Goal: Task Accomplishment & Management: Use online tool/utility

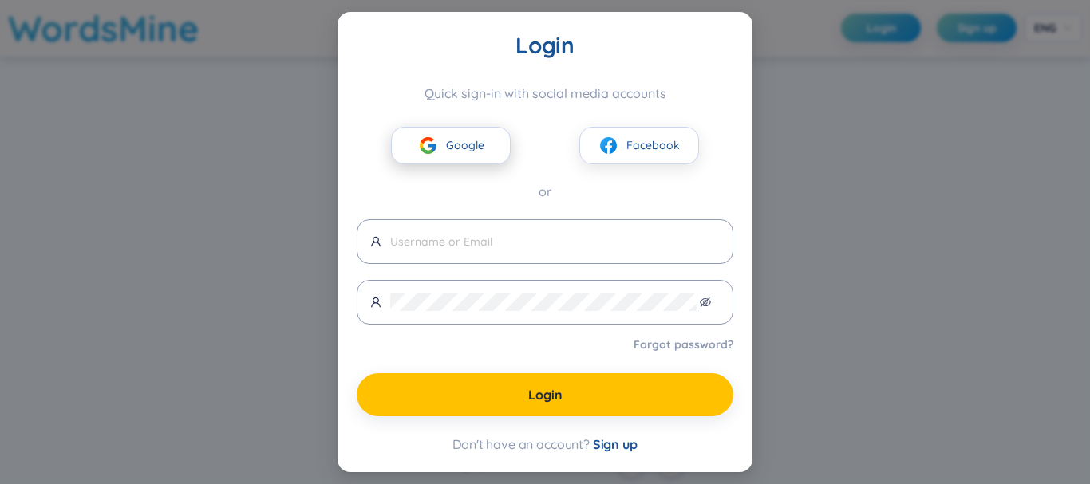
click at [477, 153] on span "Google" at bounding box center [465, 145] width 38 height 18
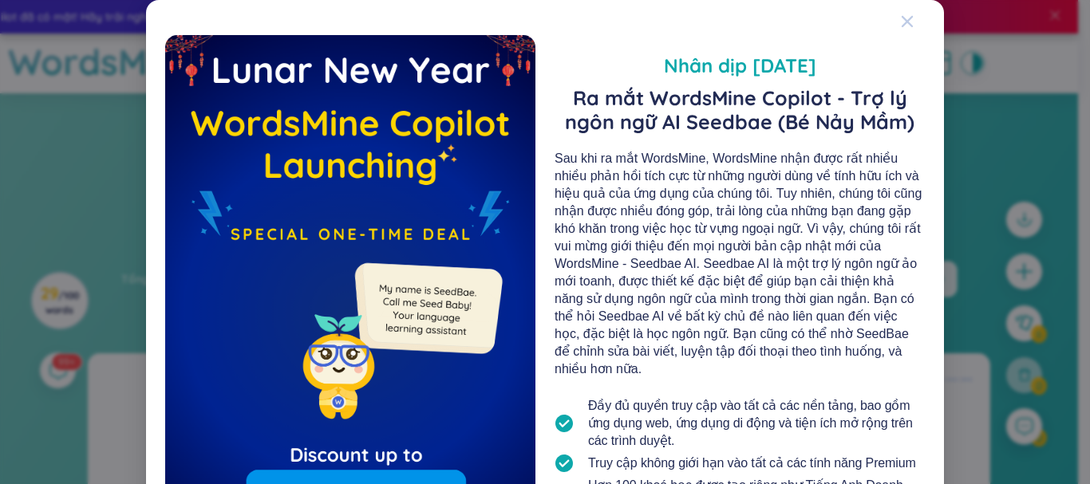
click at [909, 15] on span "Close" at bounding box center [922, 21] width 43 height 43
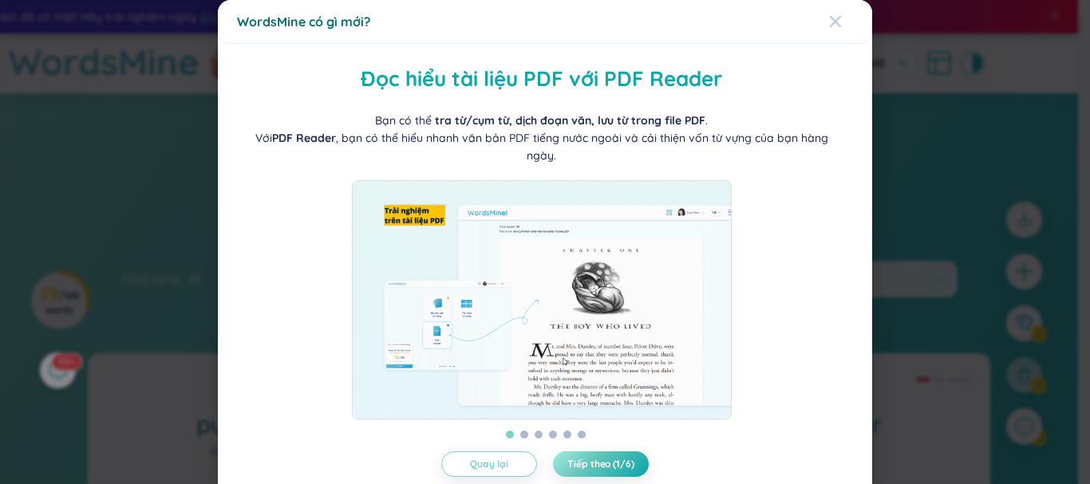
click at [830, 18] on icon "Close" at bounding box center [835, 21] width 11 height 11
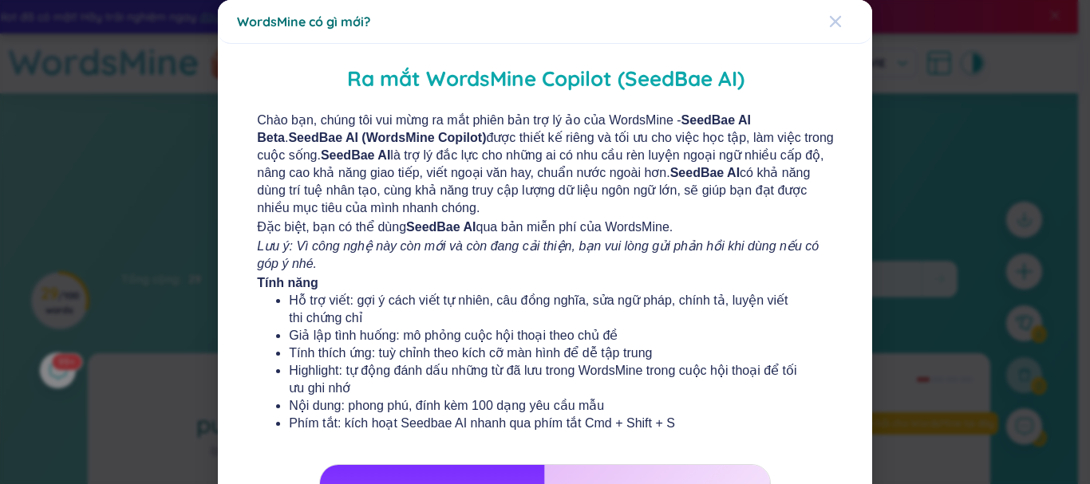
click at [830, 18] on icon "Close" at bounding box center [835, 21] width 11 height 11
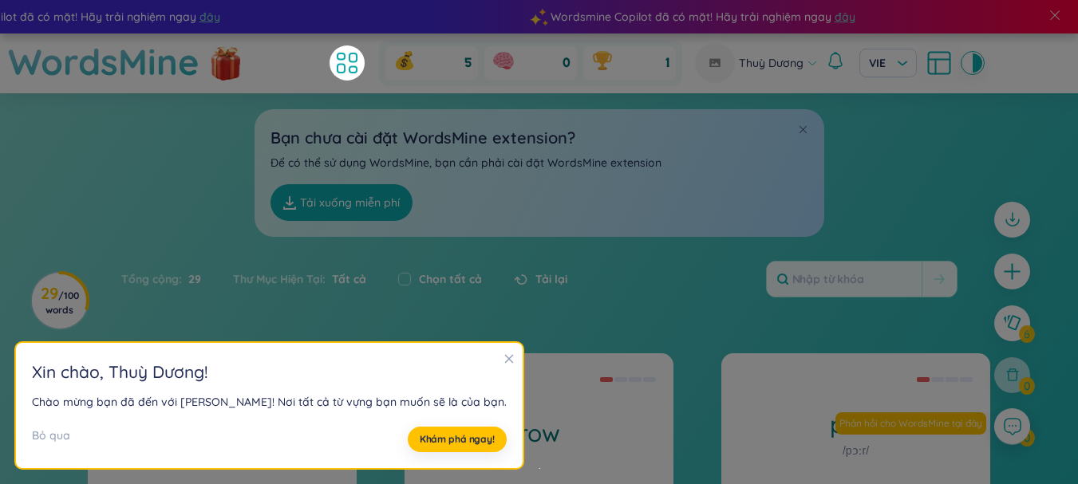
click at [460, 359] on h2 "[PERSON_NAME] , Thuỳ Dương !" at bounding box center [269, 372] width 475 height 26
click at [505, 357] on icon "close" at bounding box center [509, 359] width 9 height 9
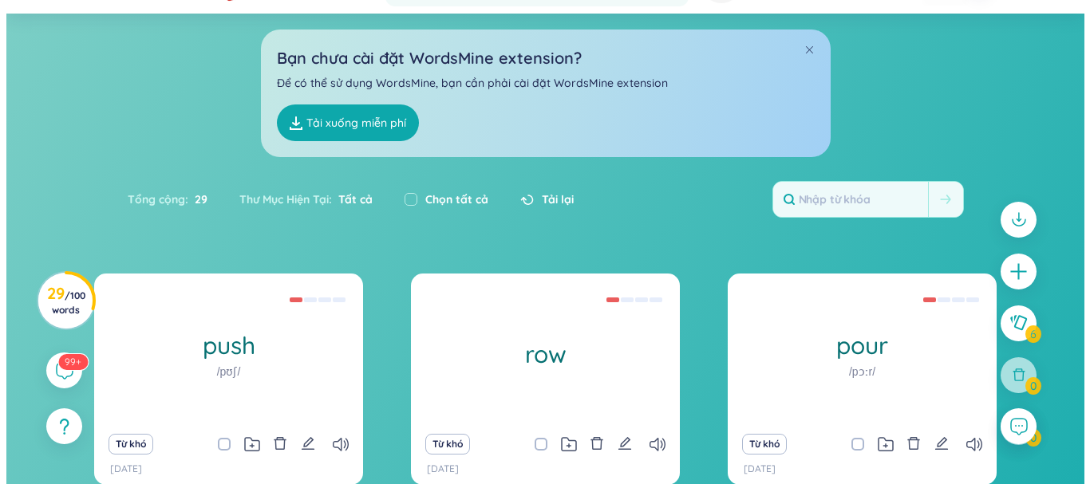
scroll to position [76, 0]
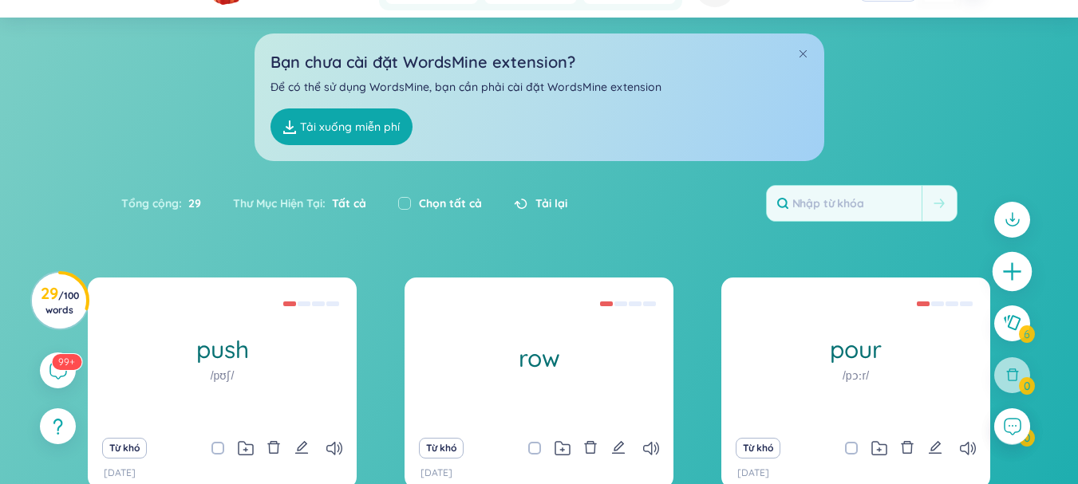
click at [1014, 255] on div at bounding box center [1013, 272] width 40 height 40
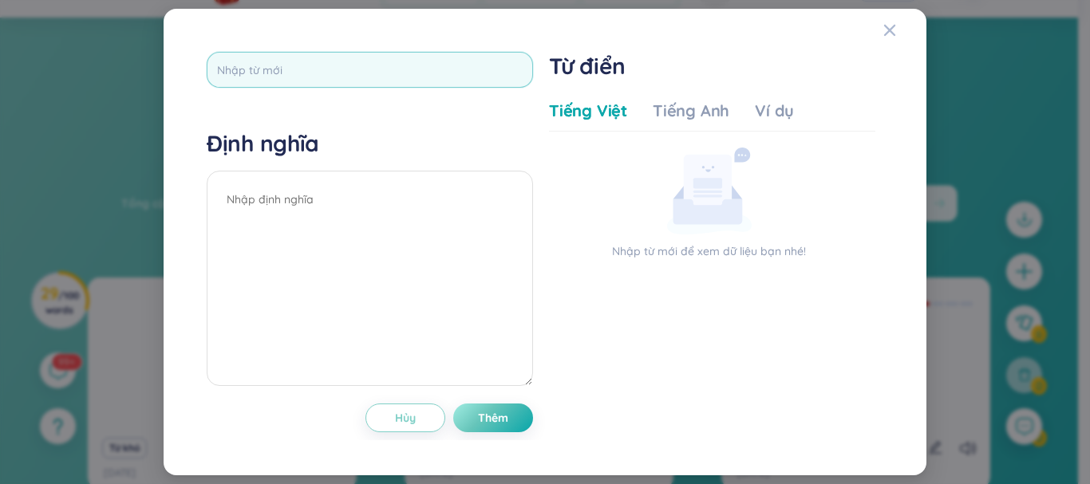
click at [412, 73] on input "text" at bounding box center [370, 70] width 326 height 36
type input "sentence"
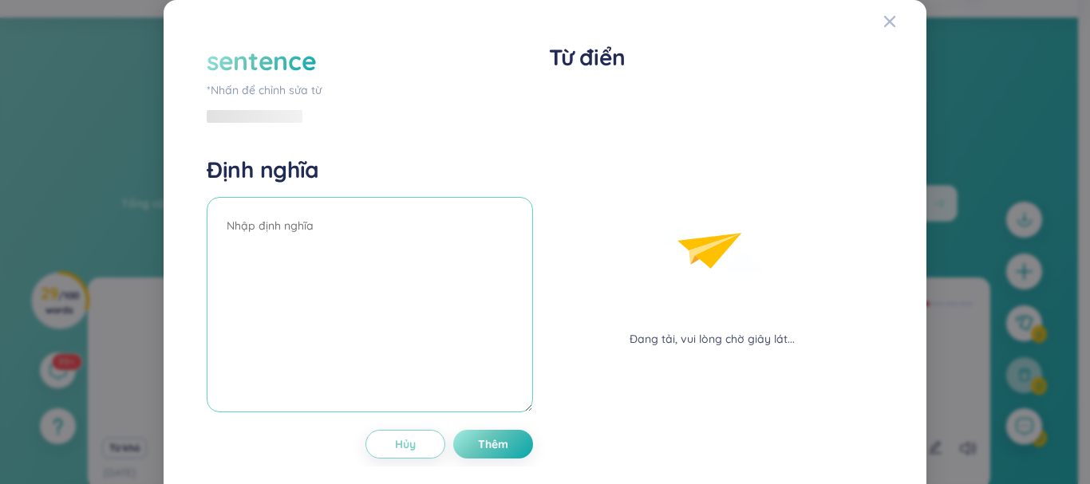
click at [380, 184] on div "Định nghĩa" at bounding box center [370, 287] width 326 height 262
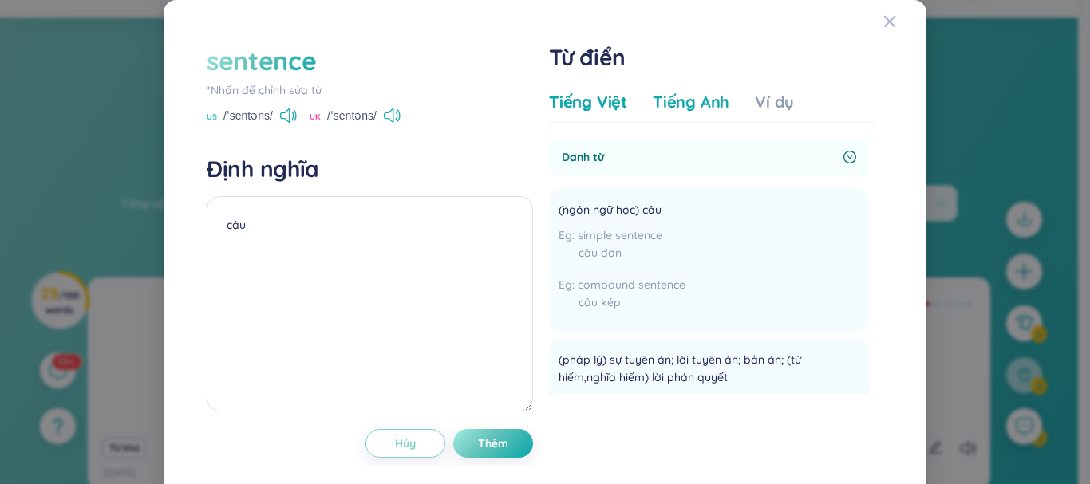
click at [684, 97] on div "Tiếng Anh" at bounding box center [691, 102] width 77 height 22
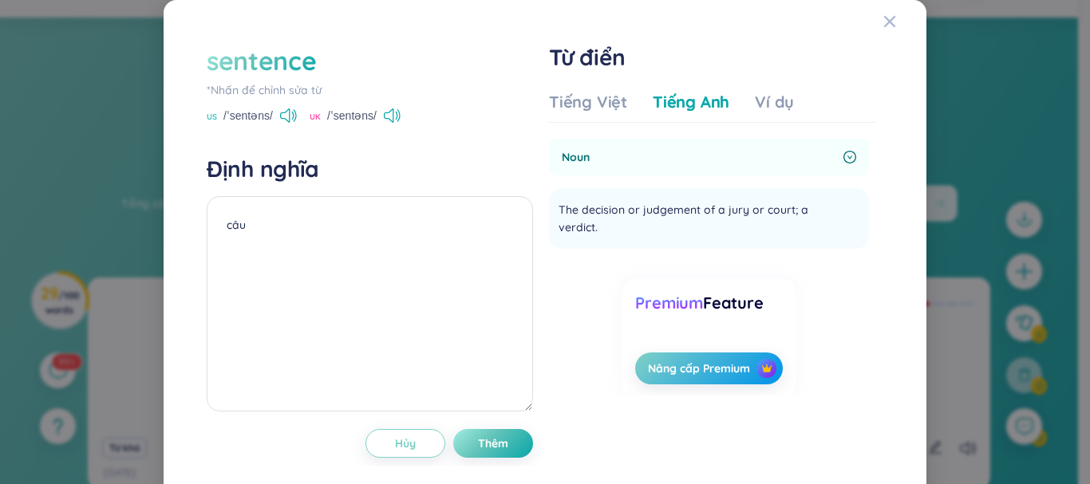
click at [744, 99] on div "Tiếng Việt Tiếng Anh Ví dụ" at bounding box center [671, 107] width 245 height 32
click at [767, 97] on div "Ví dụ" at bounding box center [774, 102] width 39 height 22
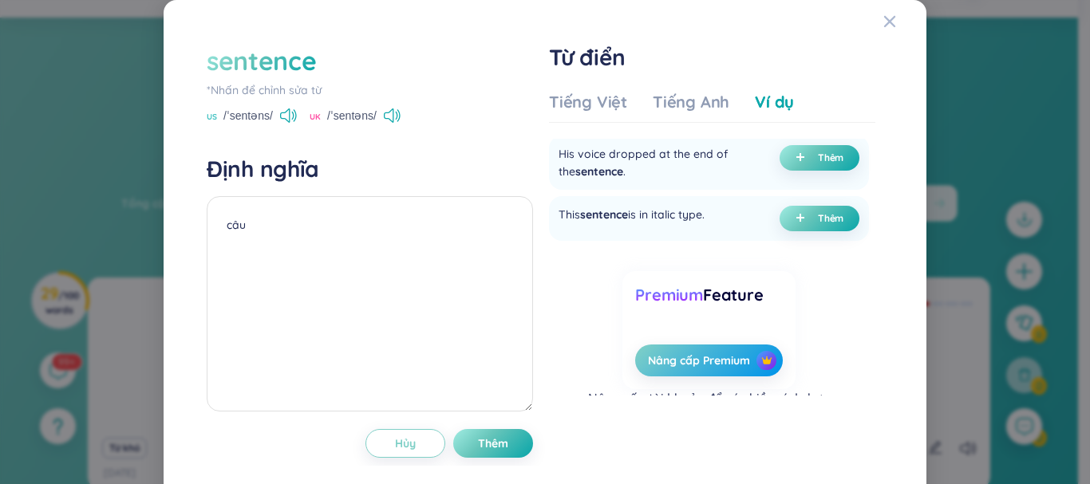
scroll to position [529, 0]
click at [792, 240] on div "This sentence is in italic type. Thêm" at bounding box center [709, 218] width 320 height 45
click at [818, 224] on span "Thêm" at bounding box center [831, 217] width 26 height 13
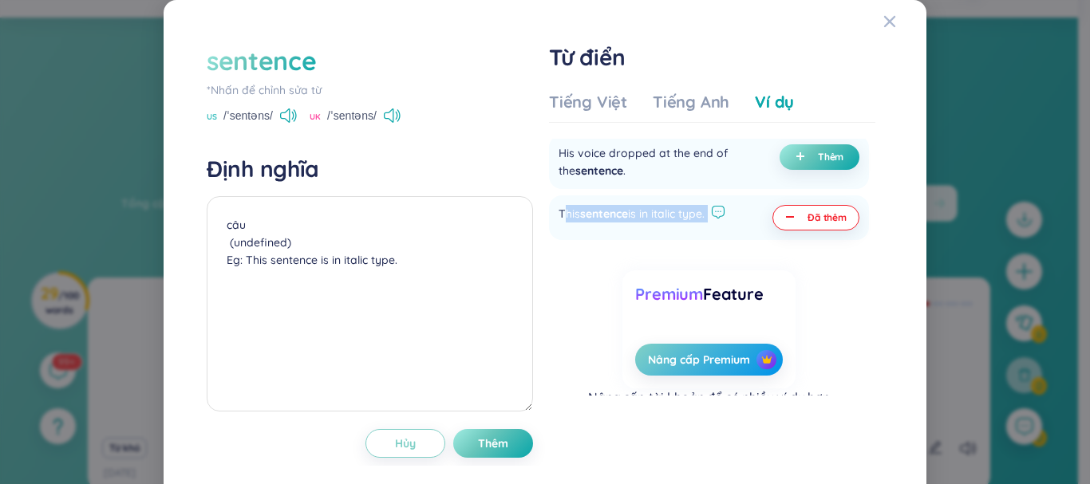
drag, startPoint x: 556, startPoint y: 223, endPoint x: 724, endPoint y: 225, distance: 167.6
click at [724, 225] on div "This sentence is in italic type." at bounding box center [642, 218] width 167 height 26
click at [596, 221] on span "sentence" at bounding box center [604, 214] width 48 height 14
click at [550, 222] on div "This sentence is in italic type. Đã thêm" at bounding box center [709, 218] width 320 height 45
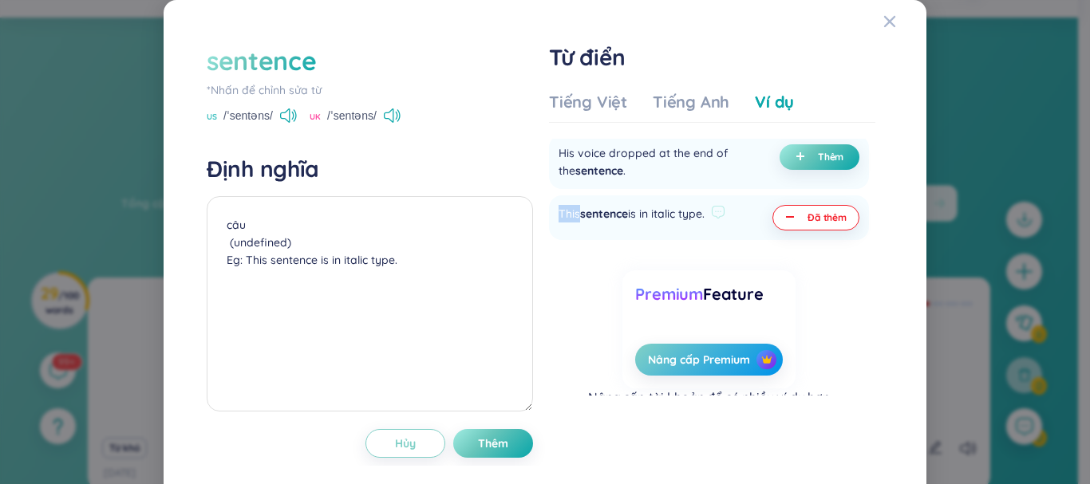
click at [552, 223] on div "This sentence is in italic type. Đã thêm" at bounding box center [709, 218] width 320 height 45
click at [559, 223] on div "This sentence is in italic type." at bounding box center [632, 218] width 146 height 26
drag, startPoint x: 552, startPoint y: 223, endPoint x: 717, endPoint y: 234, distance: 164.8
click at [717, 231] on div "This sentence is in italic type." at bounding box center [642, 218] width 167 height 26
click at [675, 219] on div "This sentence is in italic type." at bounding box center [632, 218] width 146 height 26
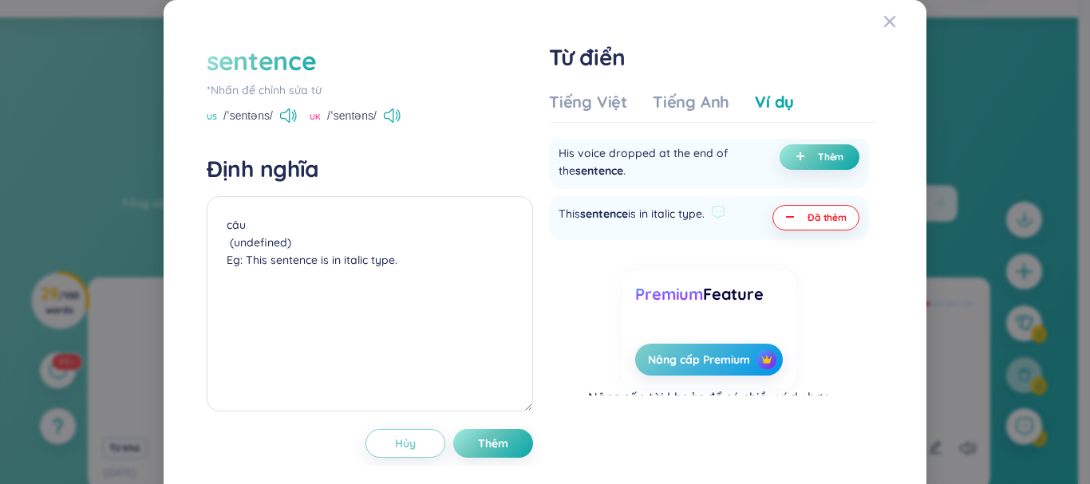
drag, startPoint x: 707, startPoint y: 227, endPoint x: 553, endPoint y: 220, distance: 154.2
click at [559, 220] on div "This sentence is in italic type." at bounding box center [642, 218] width 167 height 26
copy div "This sentence is in italic type."
drag, startPoint x: 330, startPoint y: 261, endPoint x: 401, endPoint y: 261, distance: 71.0
click at [401, 261] on textarea "câu (undefined) Eg: This sentence is in italic type." at bounding box center [370, 303] width 326 height 215
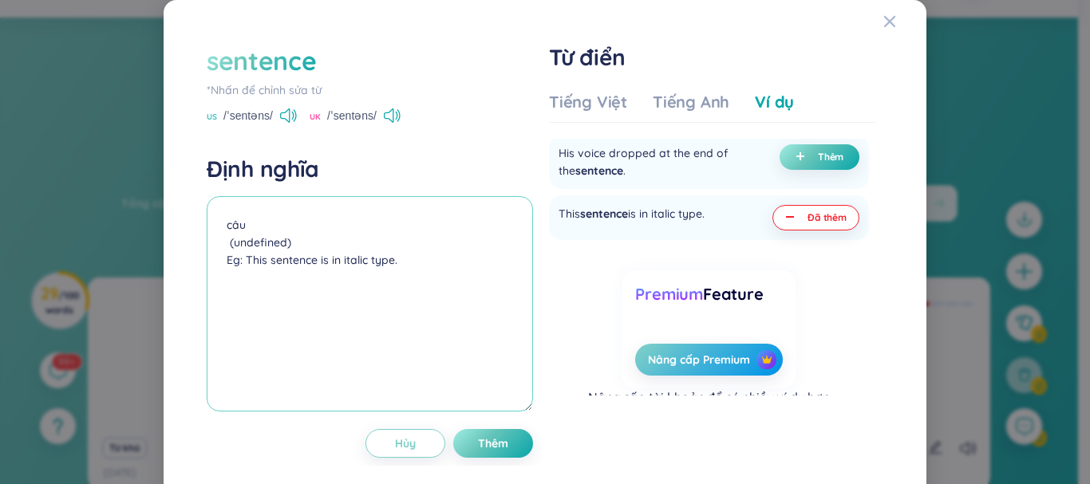
click at [401, 261] on textarea "câu (undefined) Eg: This sentence is in italic type." at bounding box center [370, 303] width 326 height 215
type textarea "câu (undefined) Eg: This sentence is in italic type. Câu này là câu kiểu in ngh…"
click at [478, 445] on span "Thêm" at bounding box center [493, 444] width 30 height 16
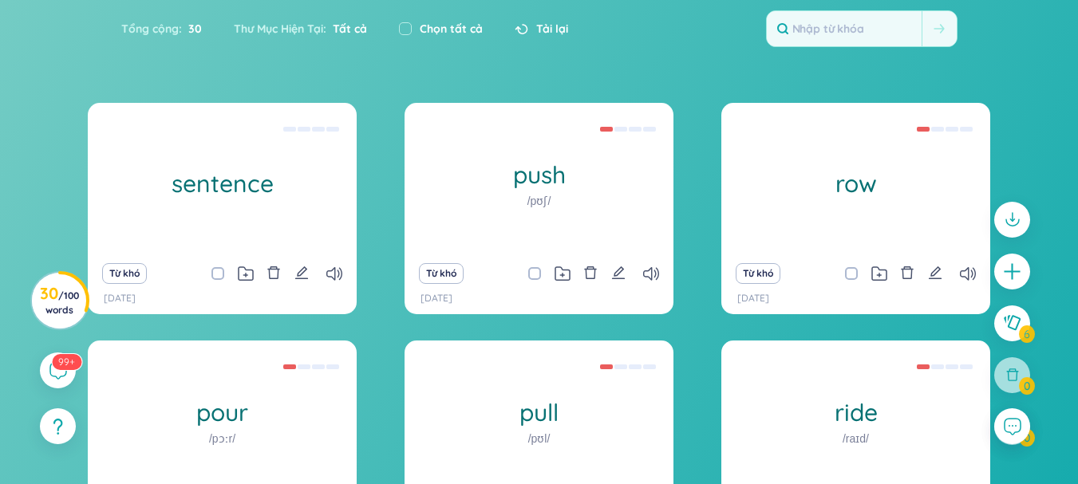
scroll to position [254, 0]
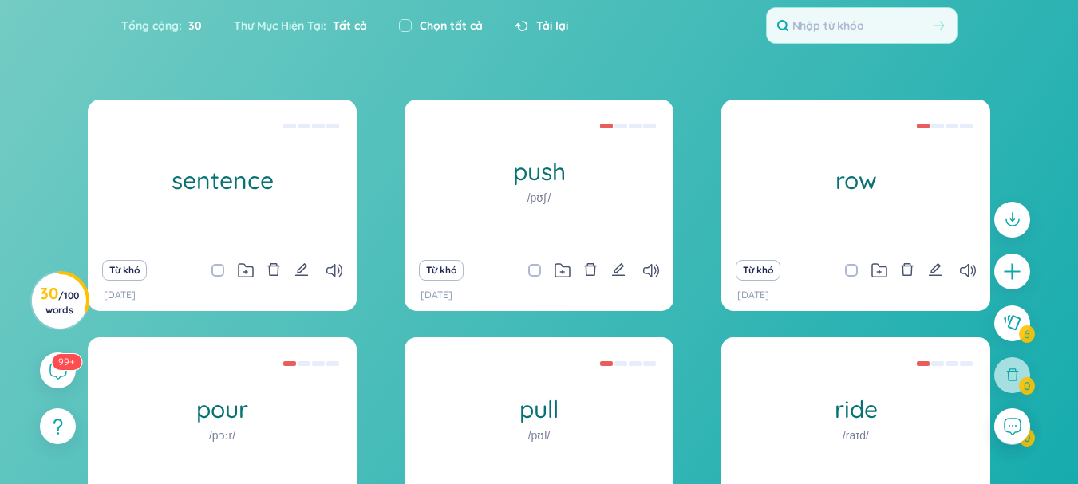
click at [391, 316] on div "sentence câu (undefined) Eg: This sentence is in italic type. Câu này là câu ki…" at bounding box center [539, 334] width 903 height 469
click at [644, 265] on icon at bounding box center [651, 271] width 16 height 14
click at [962, 267] on icon at bounding box center [968, 271] width 16 height 14
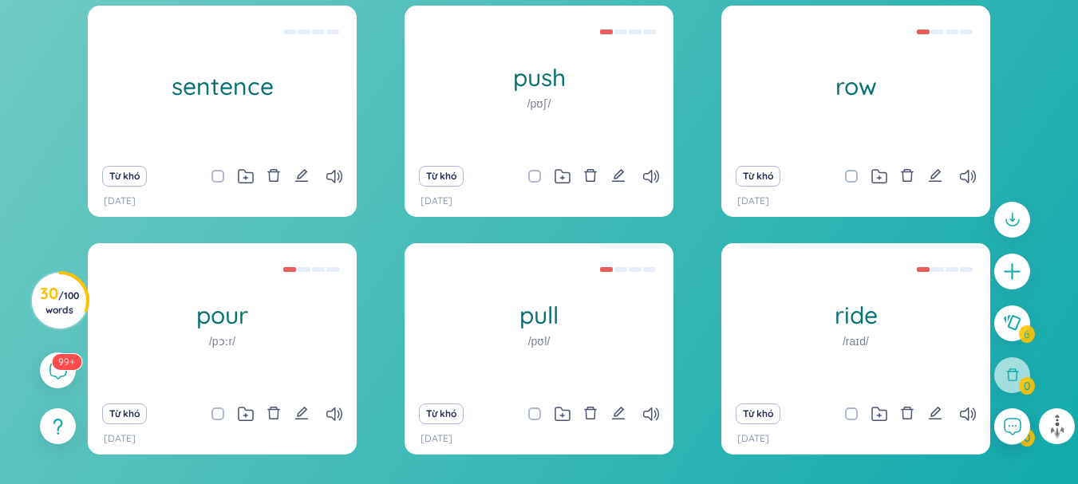
scroll to position [350, 0]
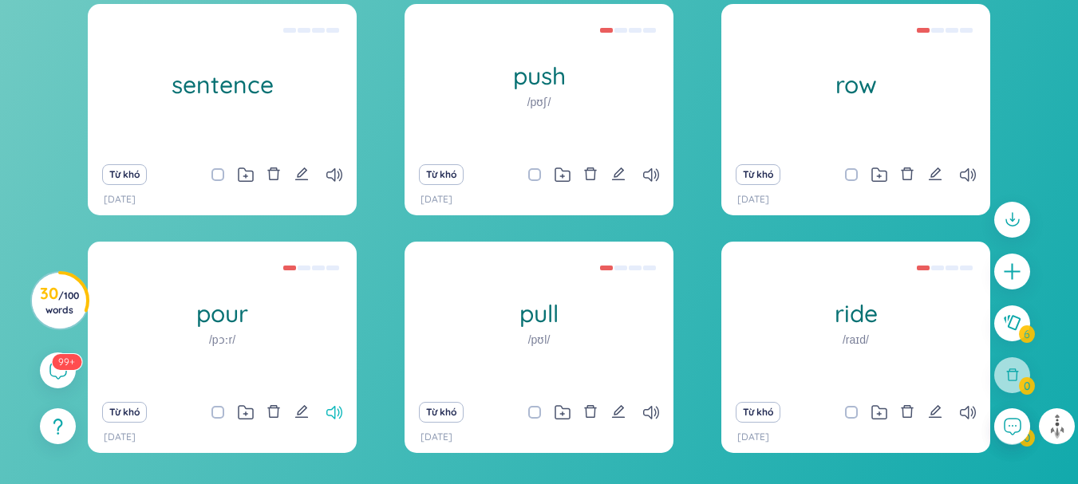
click at [338, 407] on icon at bounding box center [334, 413] width 16 height 14
click at [644, 412] on icon at bounding box center [651, 413] width 16 height 14
click at [979, 412] on div "Từ khó" at bounding box center [855, 412] width 253 height 22
click at [966, 415] on icon at bounding box center [968, 413] width 16 height 14
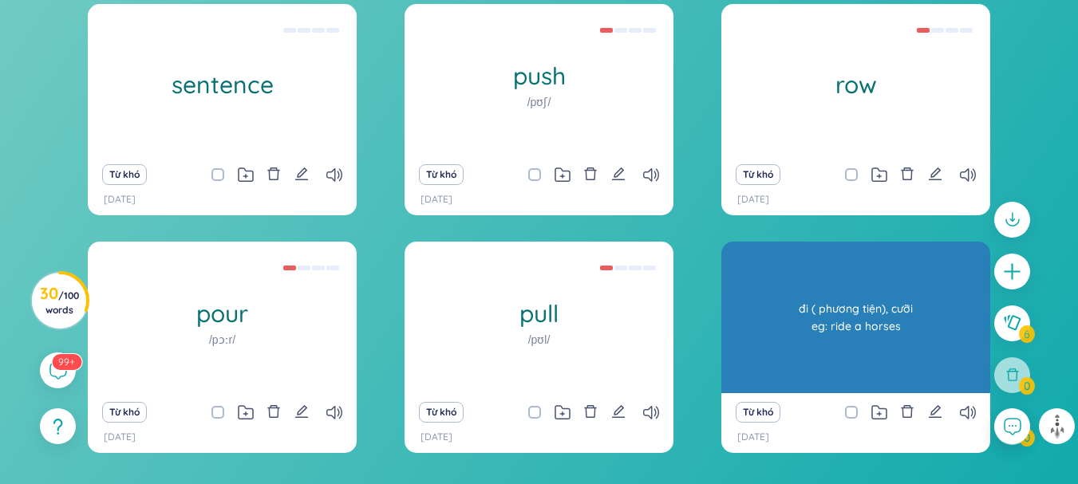
scroll to position [452, 0]
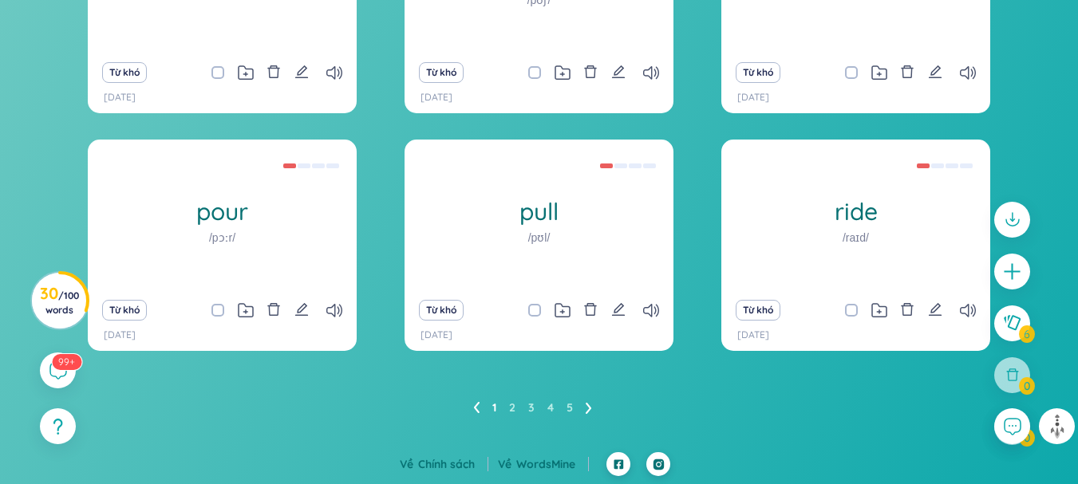
click at [587, 413] on icon at bounding box center [589, 408] width 6 height 11
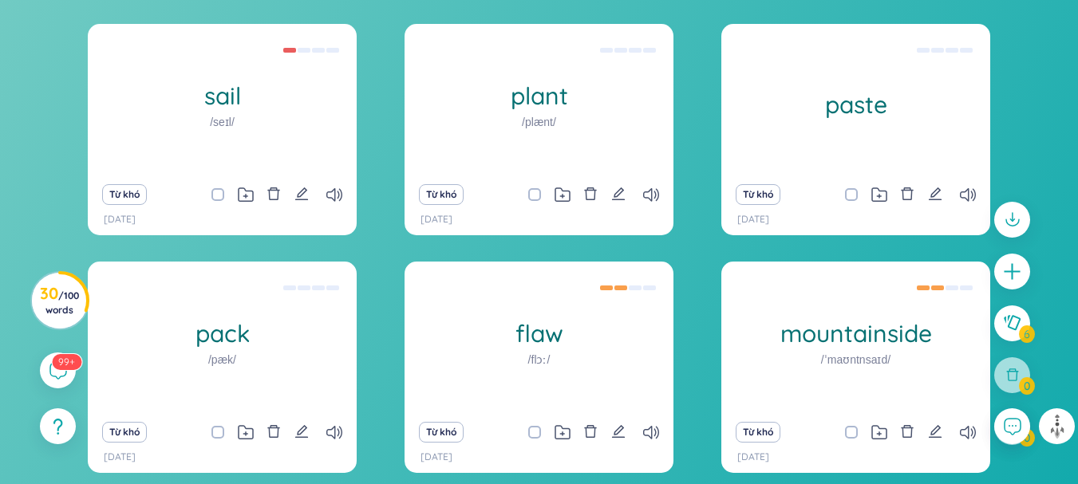
scroll to position [336, 0]
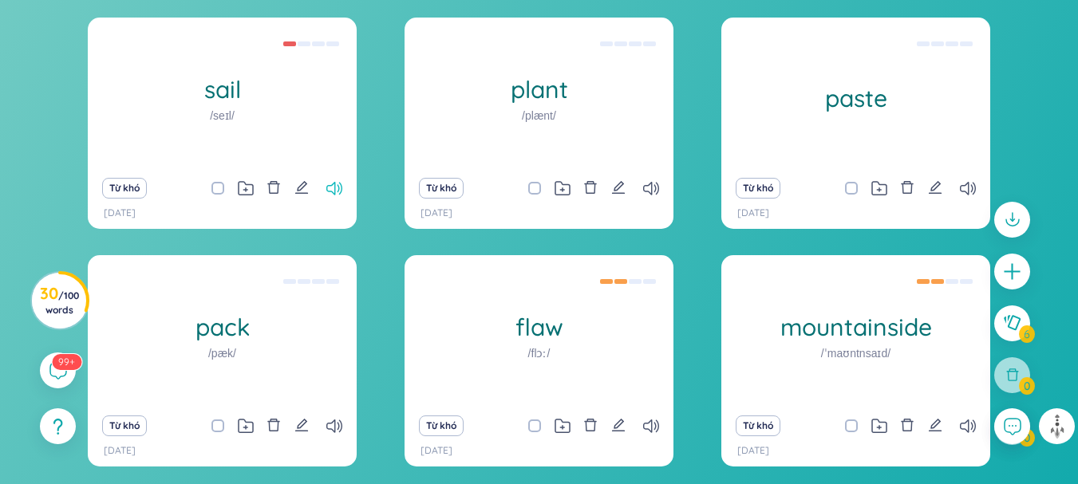
click at [334, 182] on icon at bounding box center [334, 189] width 16 height 14
click at [653, 185] on icon at bounding box center [651, 189] width 16 height 14
click at [968, 189] on icon at bounding box center [968, 189] width 16 height 14
click at [327, 430] on icon at bounding box center [334, 427] width 16 height 14
click at [644, 428] on icon at bounding box center [651, 427] width 16 height 14
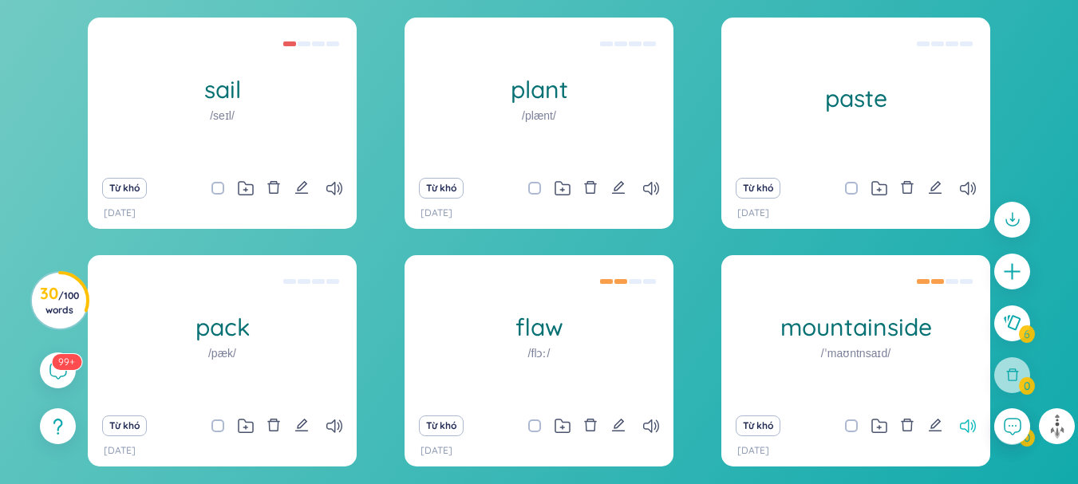
click at [973, 427] on icon at bounding box center [968, 427] width 16 height 14
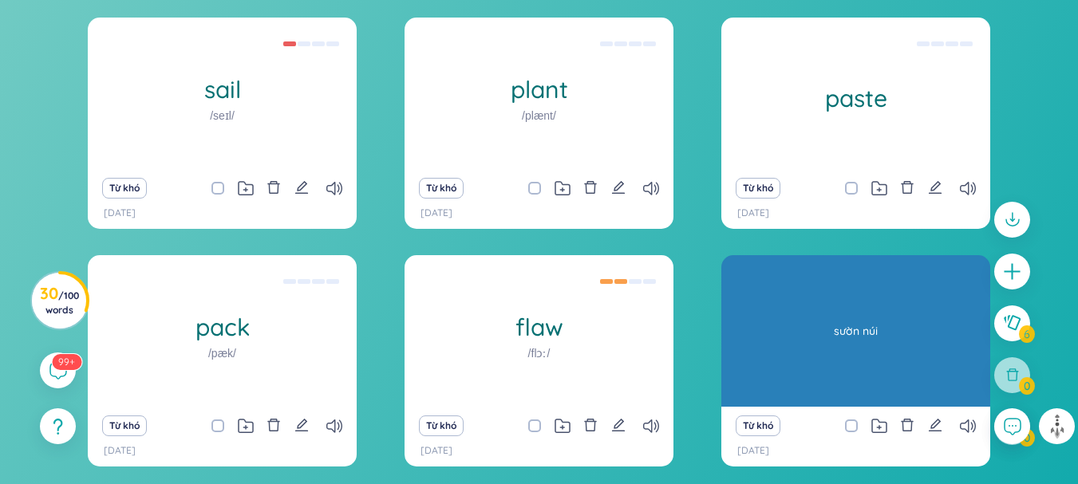
scroll to position [452, 0]
